Goal: Check status: Check status

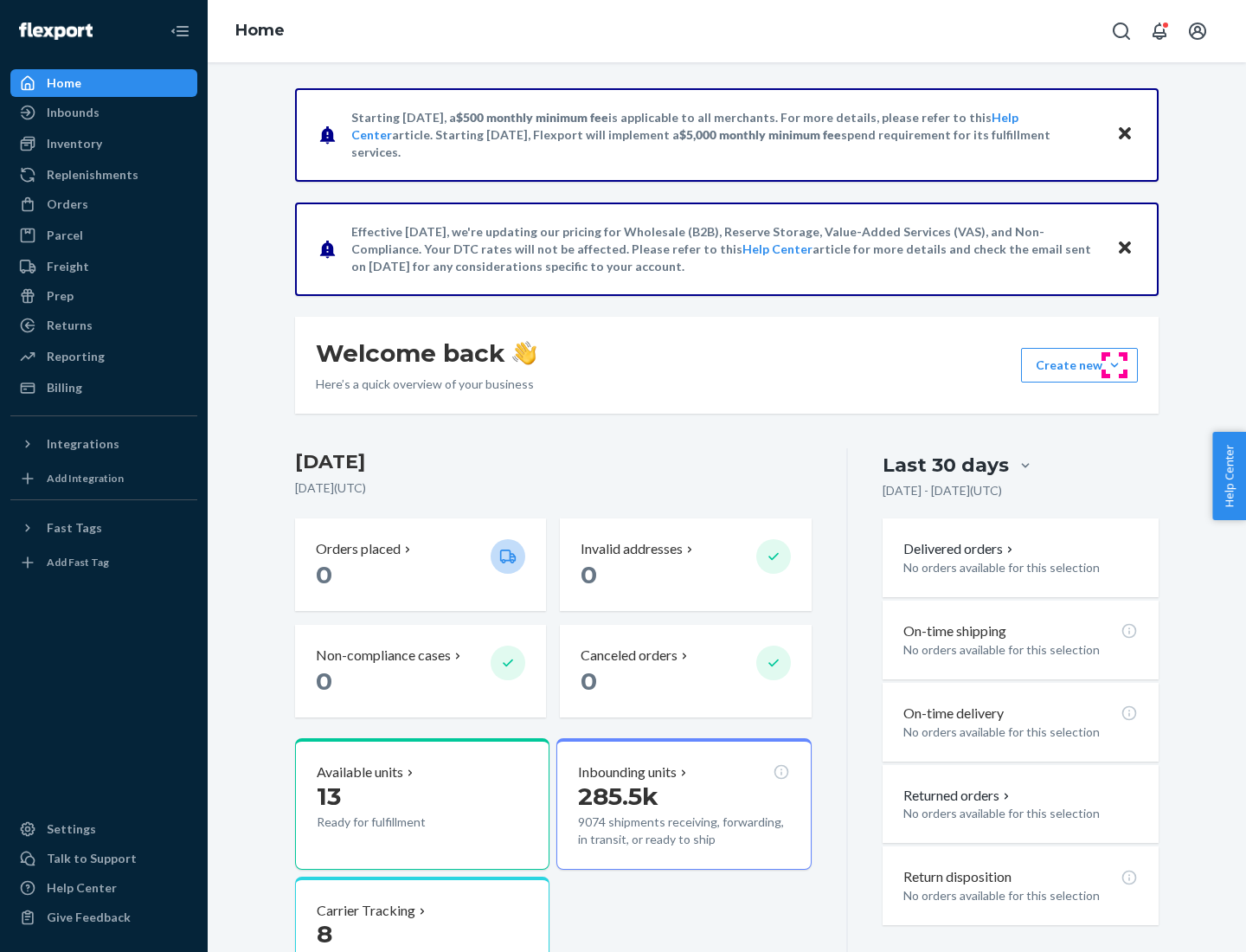
click at [1115, 365] on button "Create new Create new inbound Create new order Create new product" at bounding box center [1079, 365] width 117 height 35
click at [71, 112] on div "Inbounds" at bounding box center [72, 112] width 53 height 17
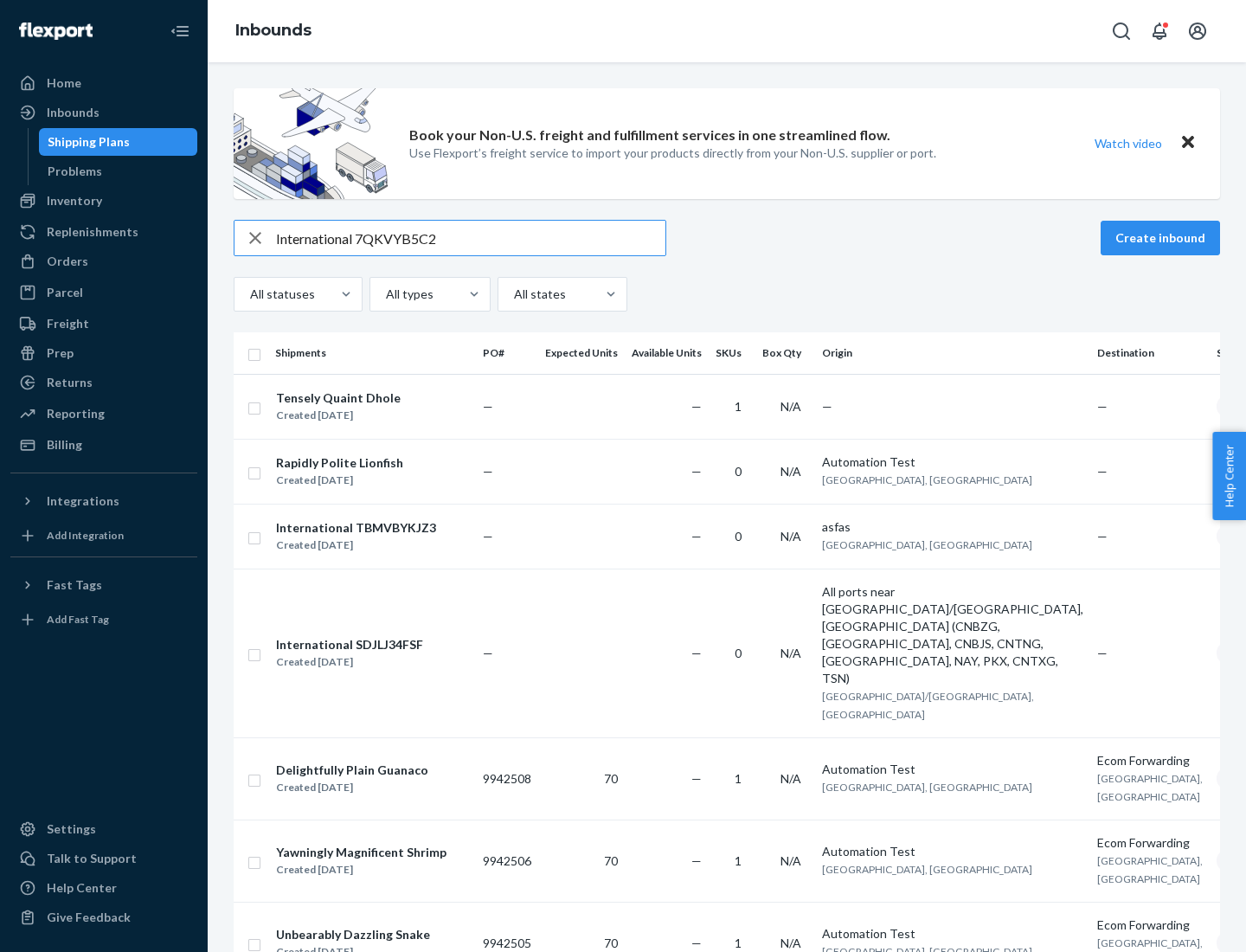
type input "International 7QKVYB5C29"
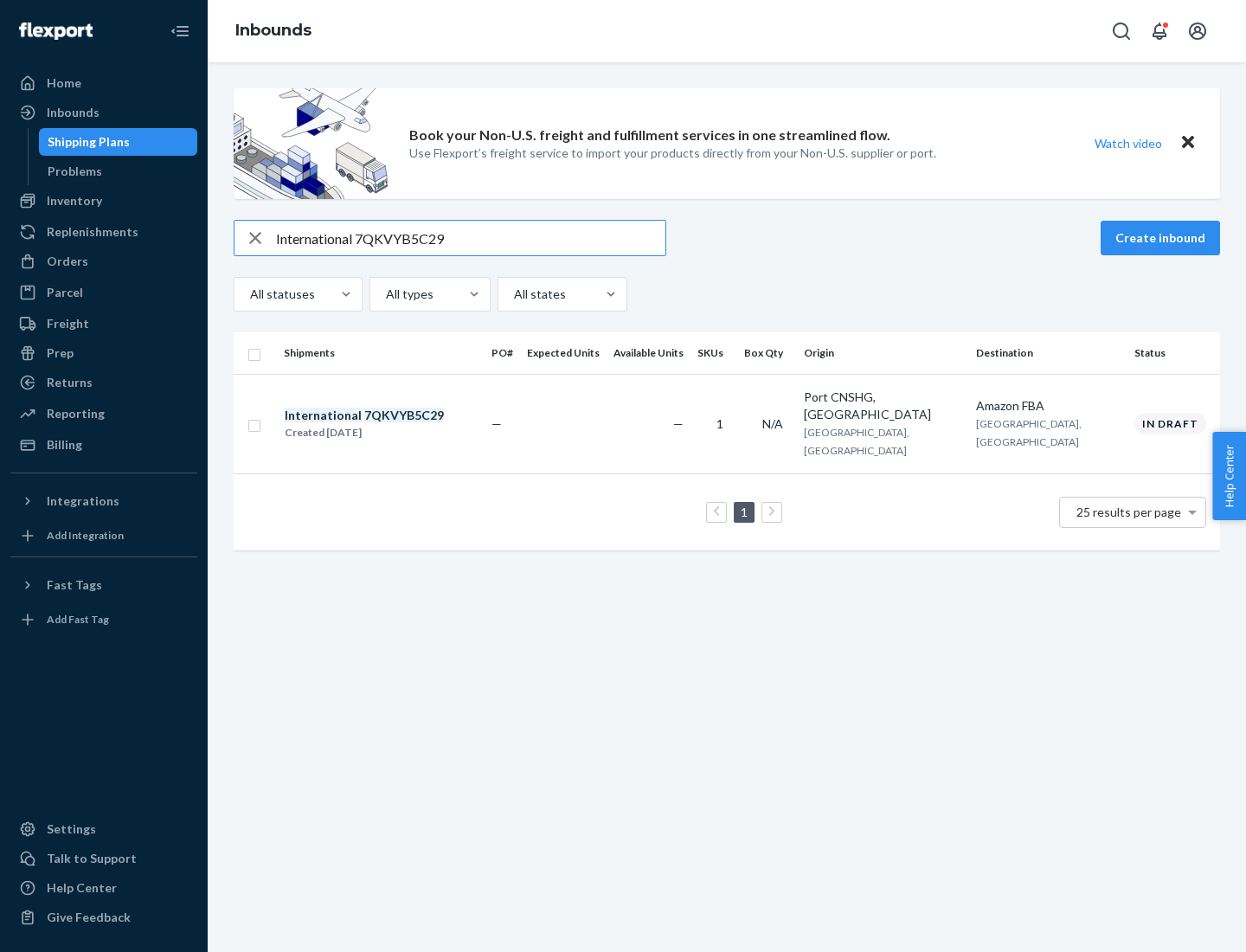
click at [394, 424] on div "Created [DATE]" at bounding box center [364, 432] width 159 height 17
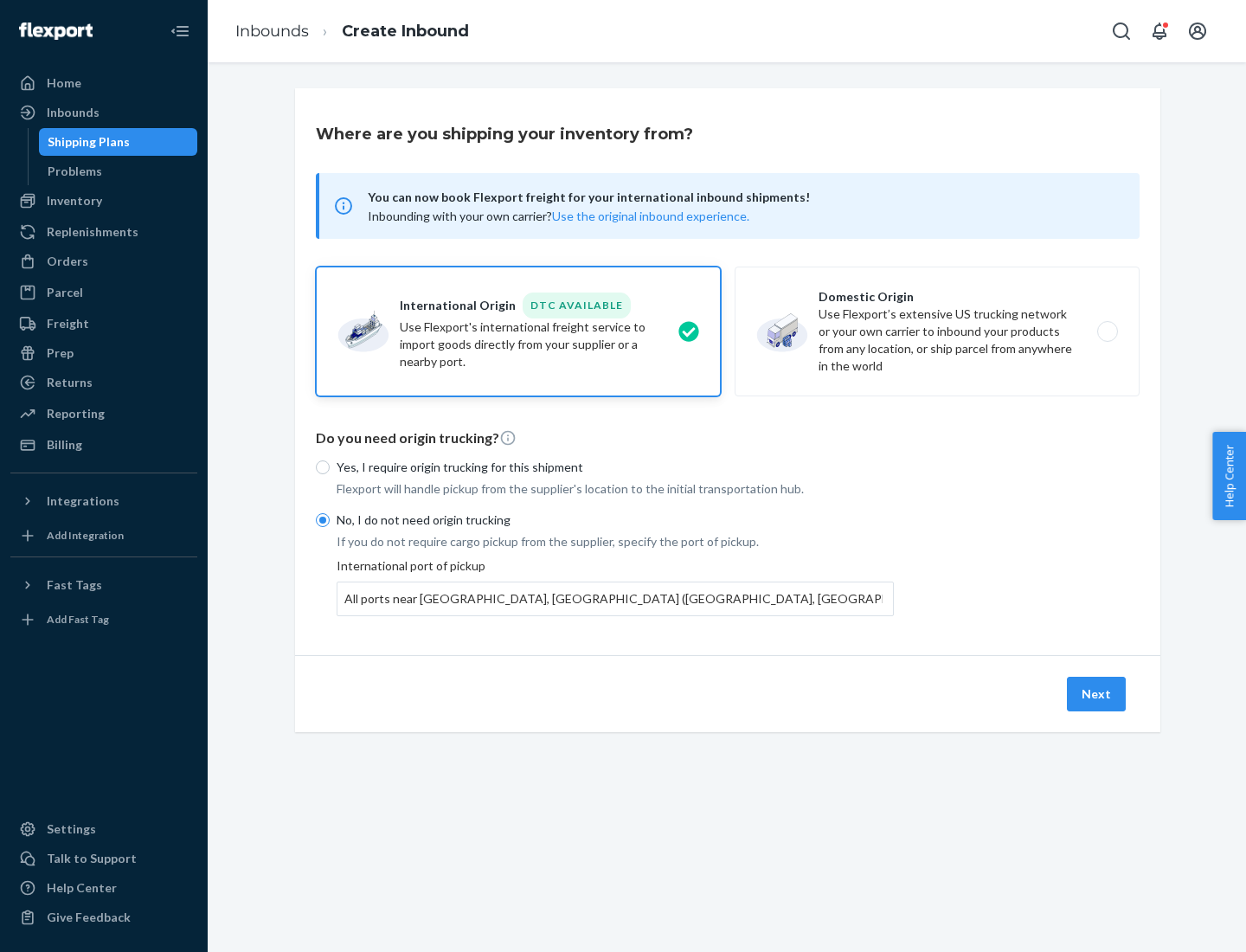
click at [1098, 693] on button "Next" at bounding box center [1097, 693] width 59 height 35
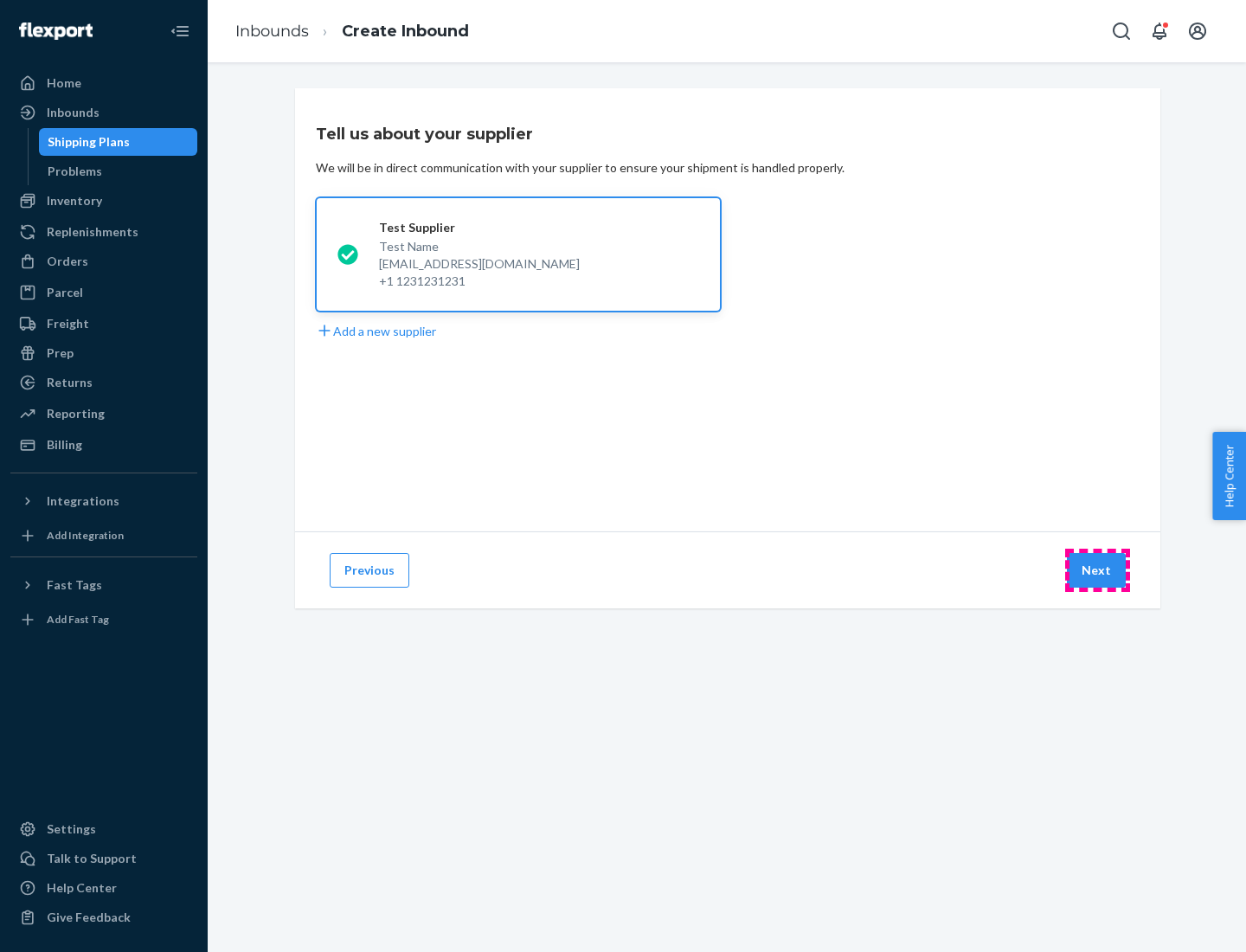
click at [1098, 570] on button "Next" at bounding box center [1097, 570] width 59 height 35
